Goal: Information Seeking & Learning: Check status

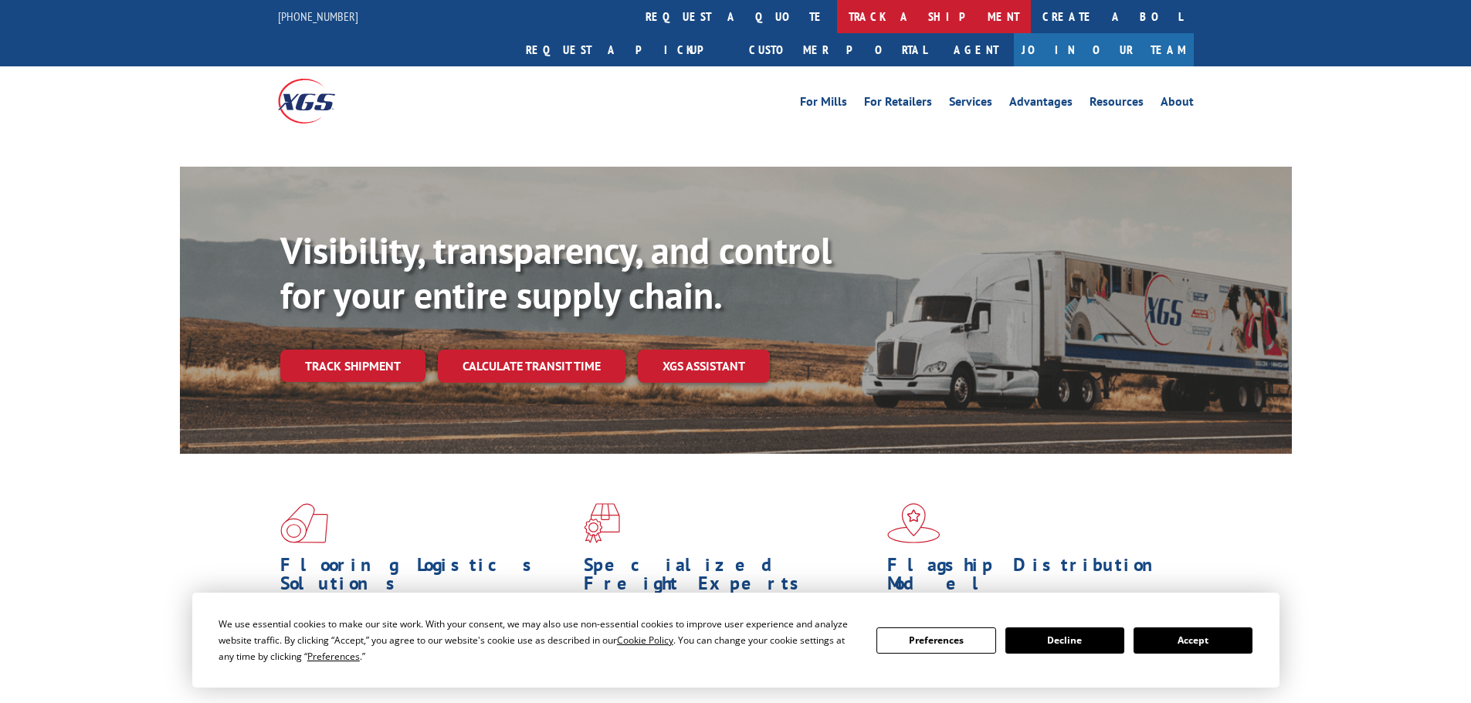
click at [837, 19] on link "track a shipment" at bounding box center [934, 16] width 194 height 33
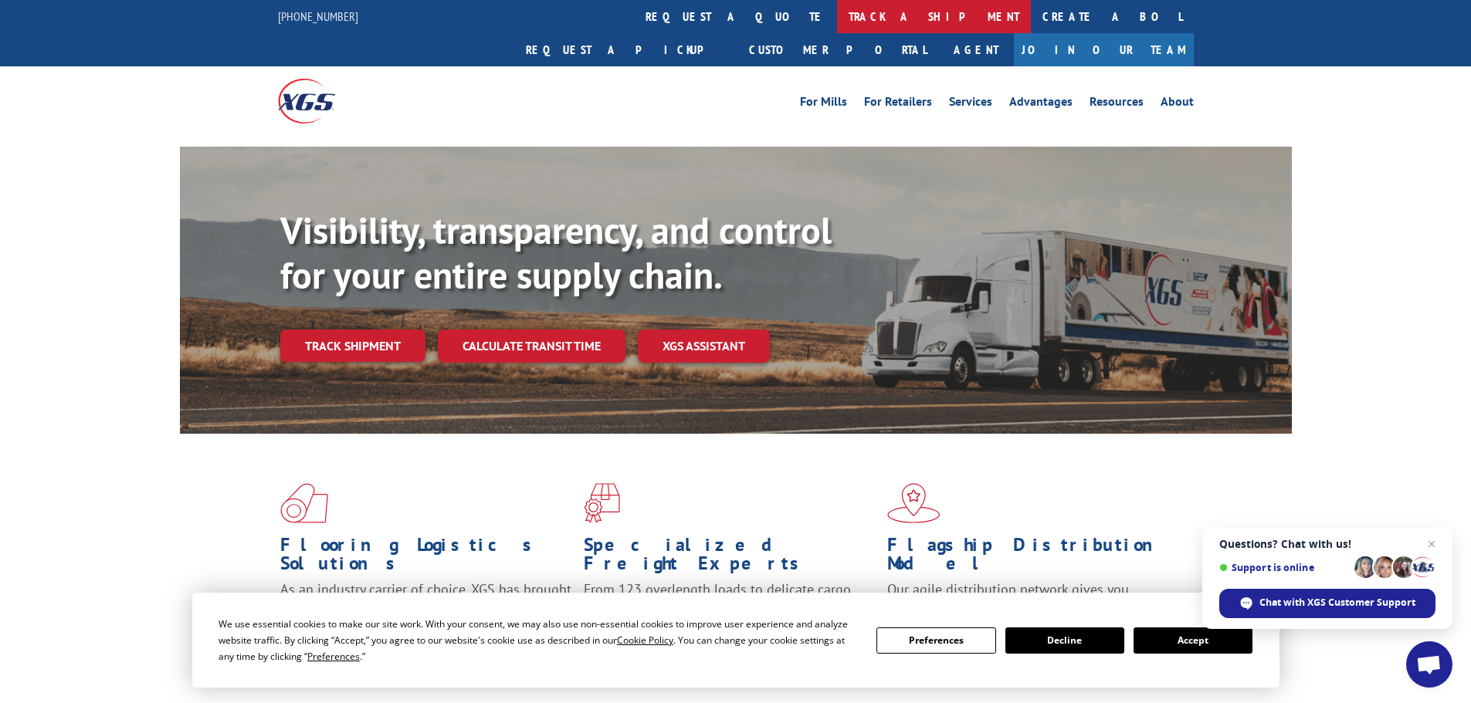
click at [837, 18] on link "track a shipment" at bounding box center [934, 16] width 194 height 33
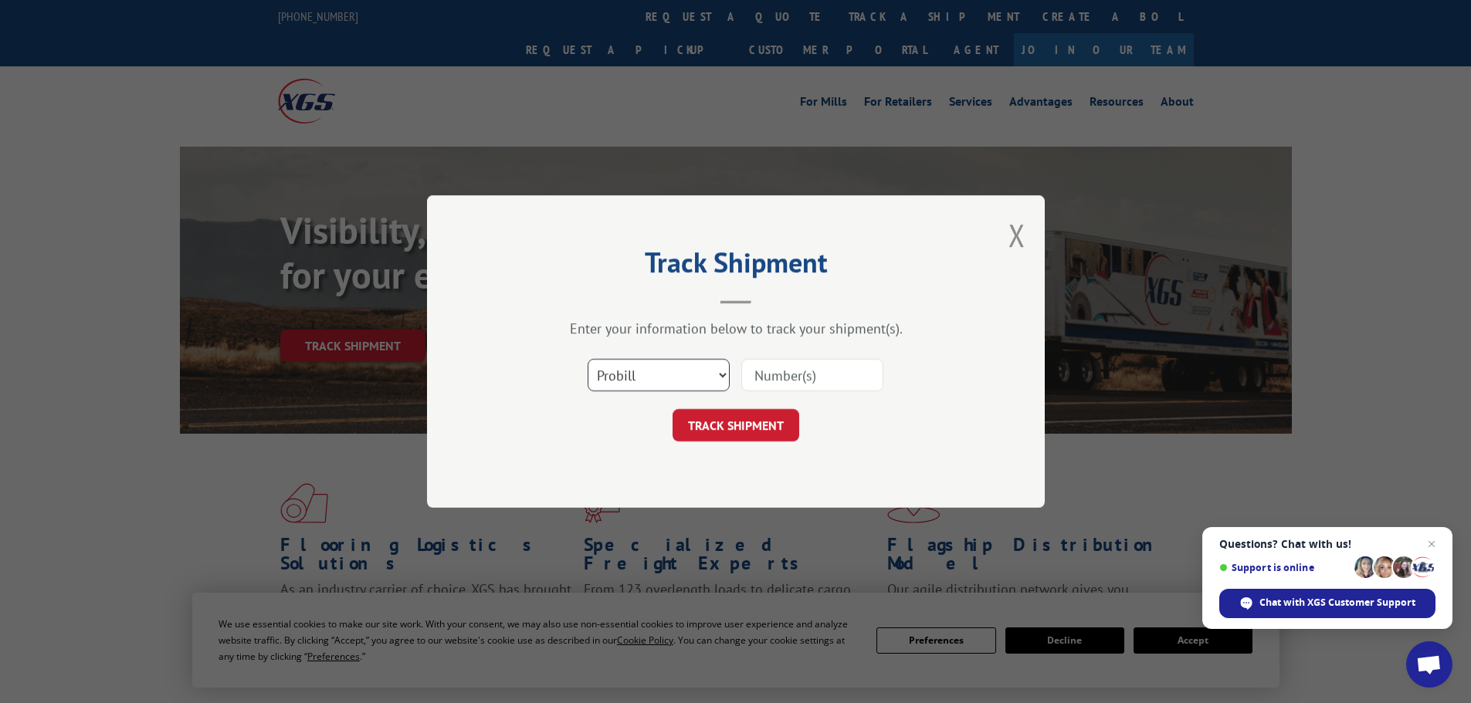
drag, startPoint x: 660, startPoint y: 374, endPoint x: 653, endPoint y: 378, distance: 7.9
click at [655, 377] on select "Select category... Probill BOL PO" at bounding box center [659, 375] width 142 height 32
select select "bol"
click at [588, 359] on select "Select category... Probill BOL PO" at bounding box center [659, 375] width 142 height 32
click at [787, 394] on div "Select category... Probill BOL PO" at bounding box center [735, 375] width 463 height 51
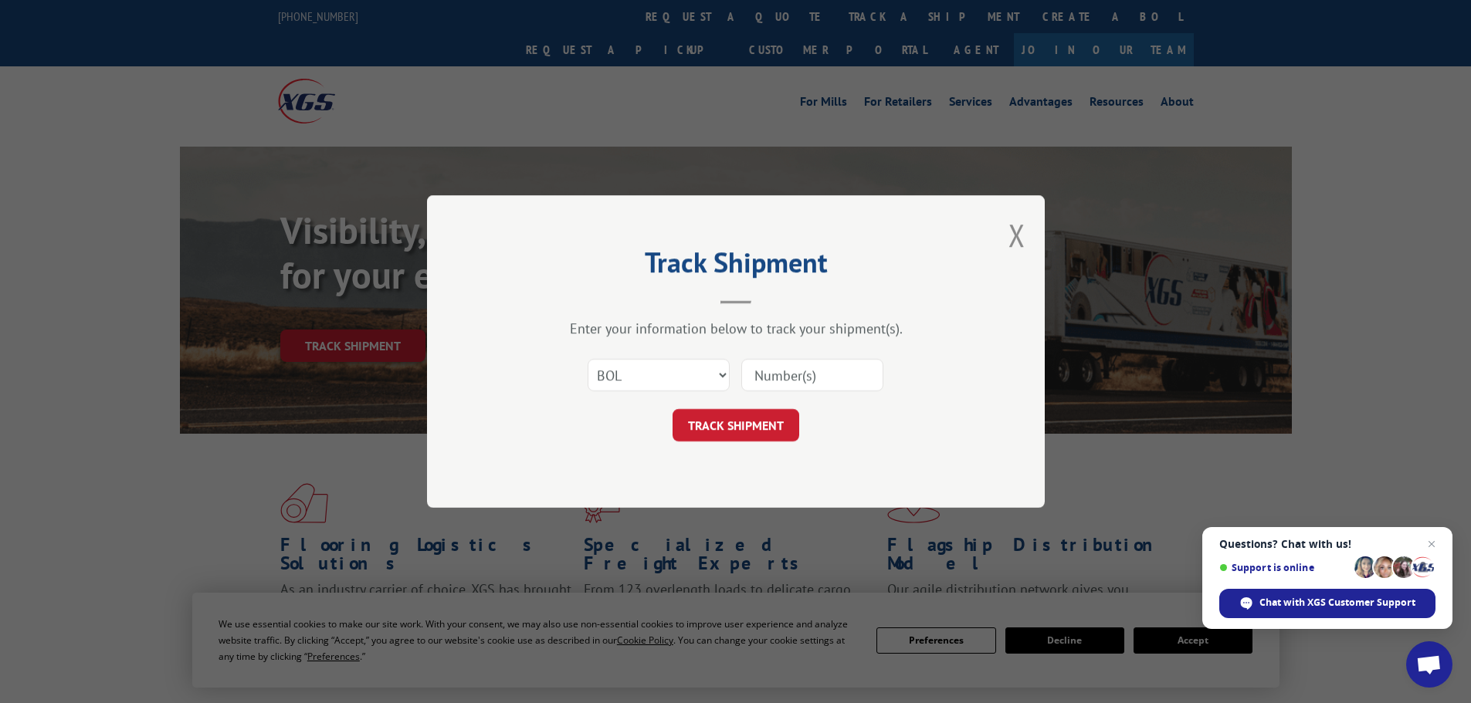
click at [788, 382] on input at bounding box center [812, 375] width 142 height 32
click at [781, 372] on input at bounding box center [812, 375] width 142 height 32
paste input "7021863"
type input "7021863"
click at [779, 416] on button "TRACK SHIPMENT" at bounding box center [735, 425] width 127 height 32
